Goal: Browse casually: Explore the website without a specific task or goal

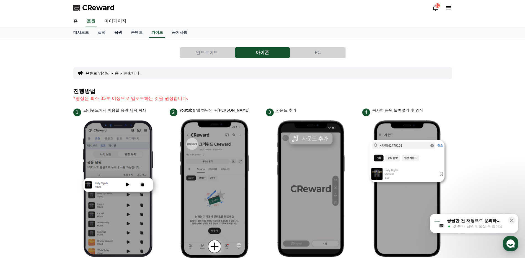
click at [119, 34] on link "음원" at bounding box center [118, 32] width 17 height 11
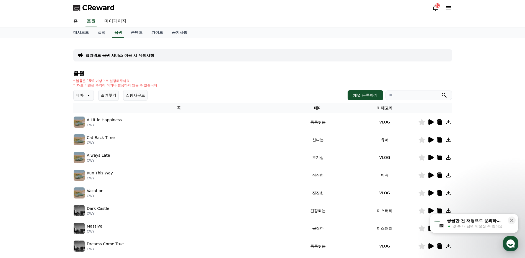
click at [431, 123] on icon at bounding box center [430, 122] width 5 height 6
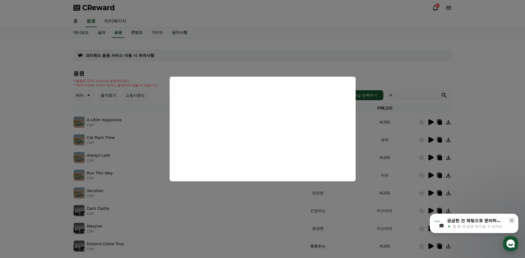
click at [472, 97] on button "close modal" at bounding box center [262, 129] width 525 height 258
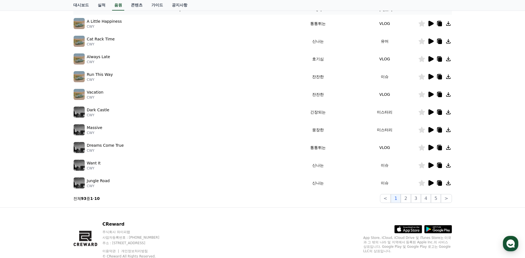
scroll to position [111, 0]
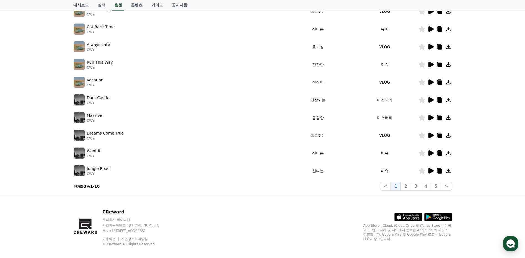
click at [429, 171] on icon at bounding box center [430, 171] width 5 height 6
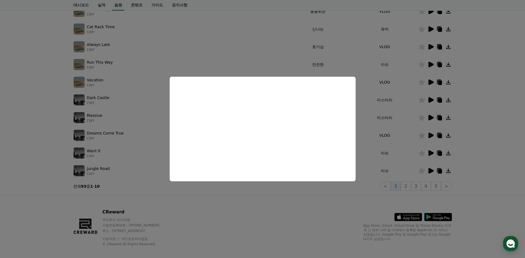
click at [472, 111] on button "close modal" at bounding box center [262, 129] width 525 height 258
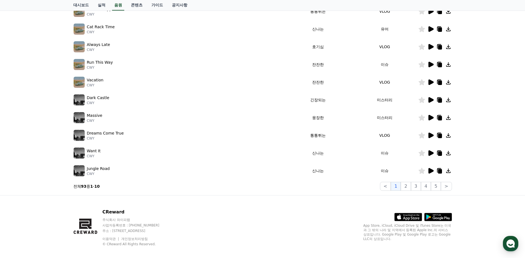
click at [429, 151] on icon at bounding box center [430, 153] width 5 height 6
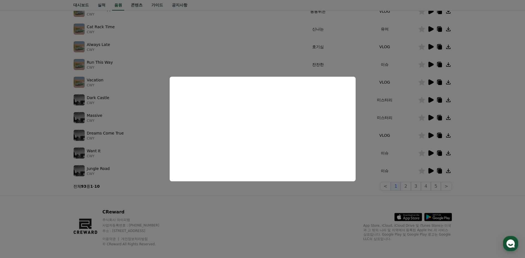
click at [492, 124] on button "close modal" at bounding box center [262, 129] width 525 height 258
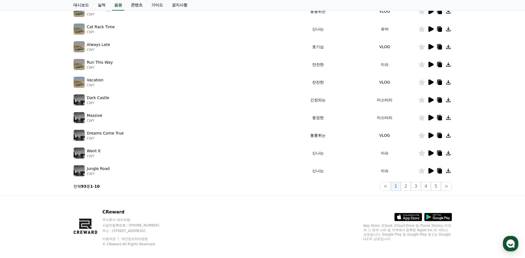
click at [427, 135] on icon at bounding box center [430, 135] width 7 height 7
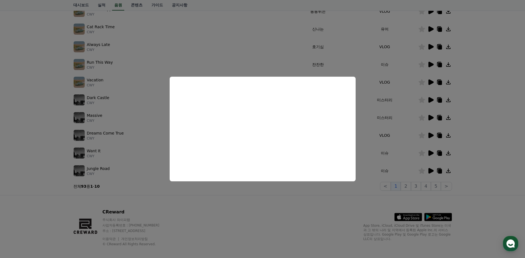
click at [487, 140] on button "close modal" at bounding box center [262, 129] width 525 height 258
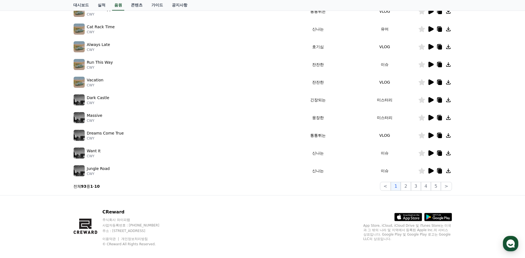
click at [448, 135] on icon at bounding box center [448, 135] width 4 height 4
click at [406, 187] on button "2" at bounding box center [405, 186] width 10 height 9
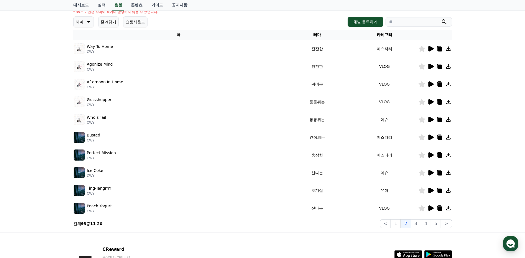
scroll to position [83, 0]
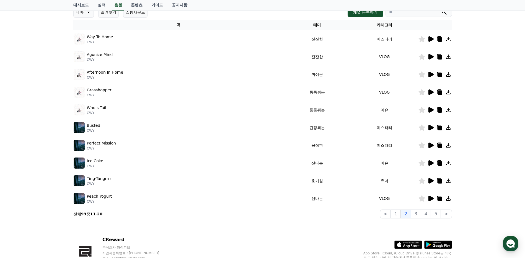
click at [429, 93] on icon at bounding box center [430, 92] width 5 height 6
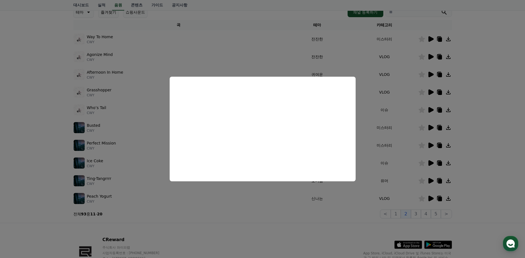
click at [478, 130] on button "close modal" at bounding box center [262, 129] width 525 height 258
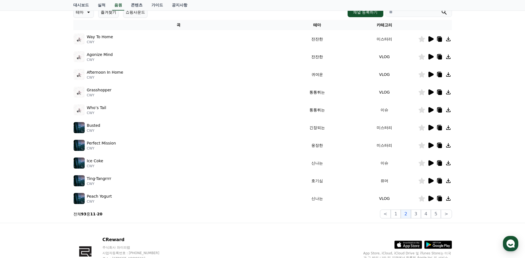
click at [430, 110] on icon at bounding box center [430, 110] width 5 height 6
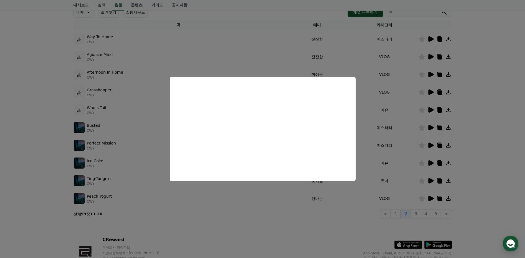
click at [476, 137] on button "close modal" at bounding box center [262, 129] width 525 height 258
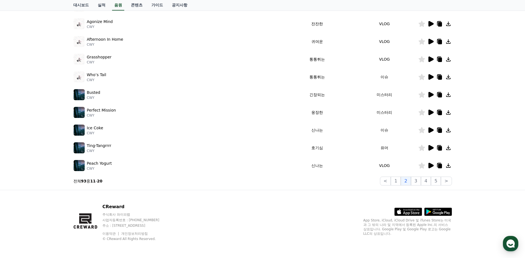
scroll to position [117, 0]
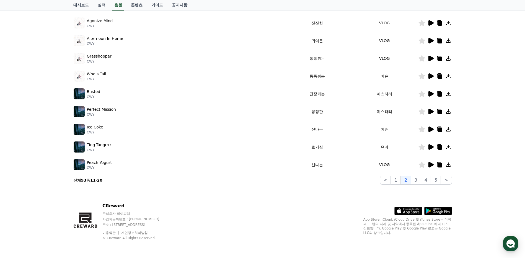
click at [428, 112] on icon at bounding box center [430, 112] width 5 height 6
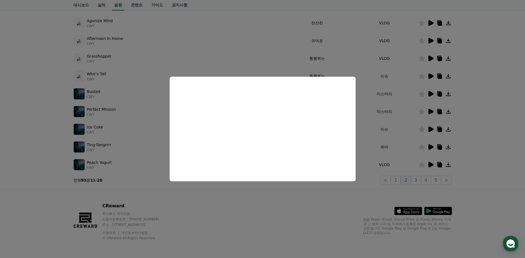
click at [468, 143] on button "close modal" at bounding box center [262, 129] width 525 height 258
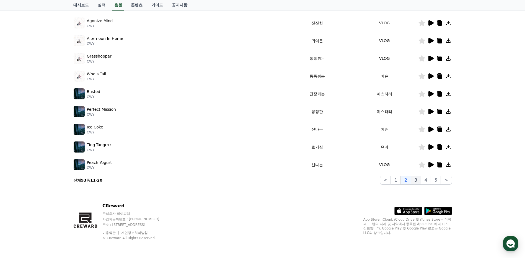
click at [416, 180] on button "3" at bounding box center [416, 180] width 10 height 9
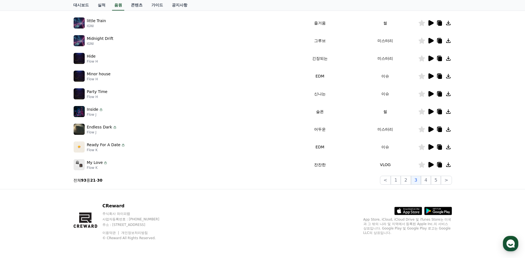
click at [429, 24] on icon at bounding box center [430, 23] width 5 height 6
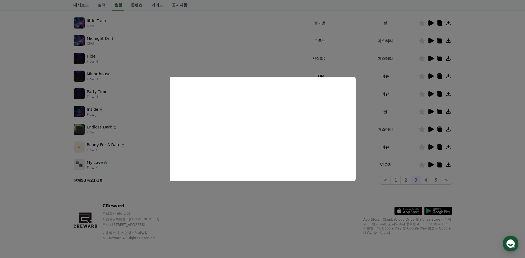
click at [475, 125] on button "close modal" at bounding box center [262, 129] width 525 height 258
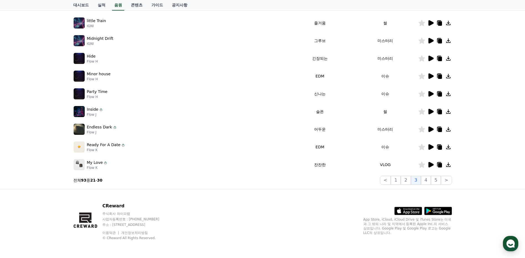
click at [448, 22] on icon at bounding box center [448, 23] width 4 height 4
